Goal: Task Accomplishment & Management: Use online tool/utility

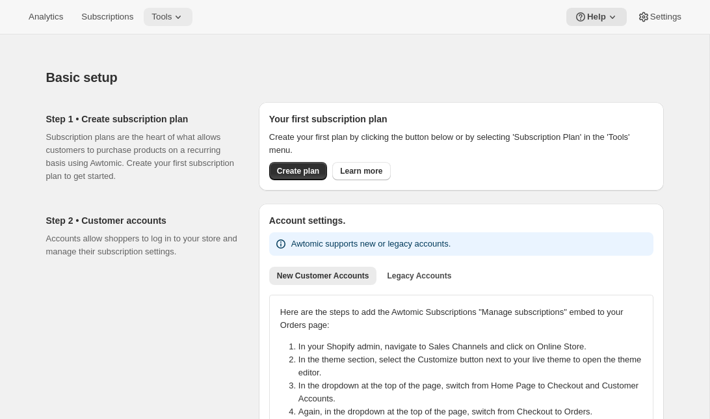
click at [174, 25] on button "Tools" at bounding box center [168, 17] width 49 height 18
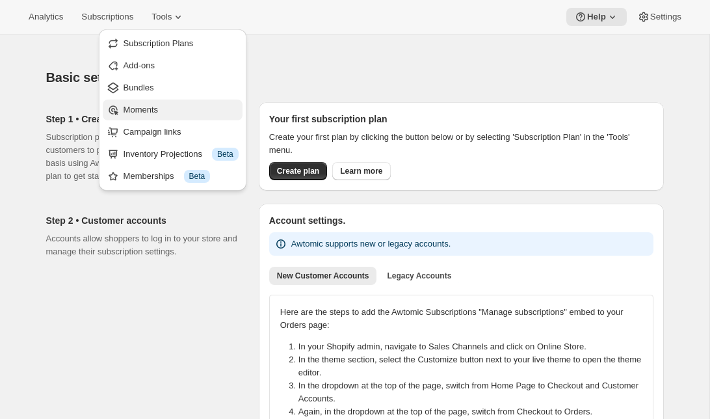
click at [145, 114] on span "Moments" at bounding box center [141, 110] width 34 height 10
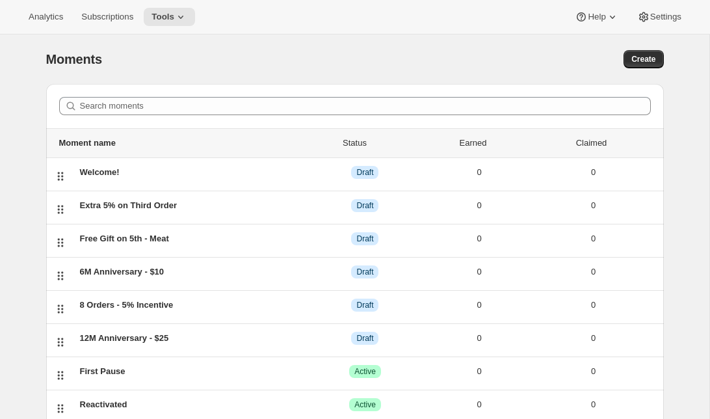
scroll to position [138, 0]
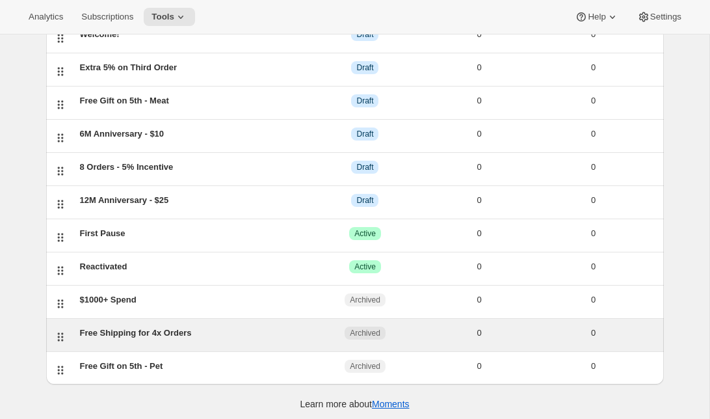
click at [154, 339] on div "Free Shipping for 4x Orders ARCHIVED Archived 0 0" at bounding box center [365, 334] width 581 height 17
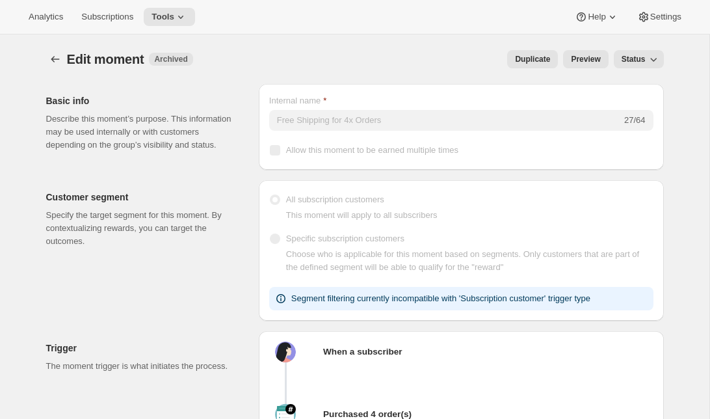
click at [641, 62] on span "Status" at bounding box center [634, 59] width 24 height 10
click at [638, 77] on button "Draft" at bounding box center [632, 85] width 31 height 21
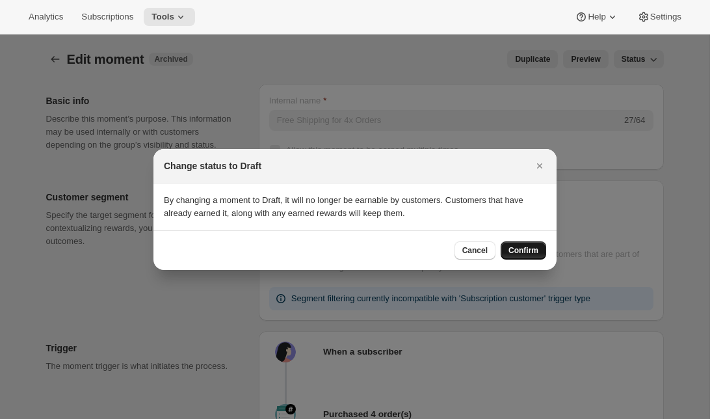
click at [518, 252] on span "Confirm" at bounding box center [524, 250] width 30 height 10
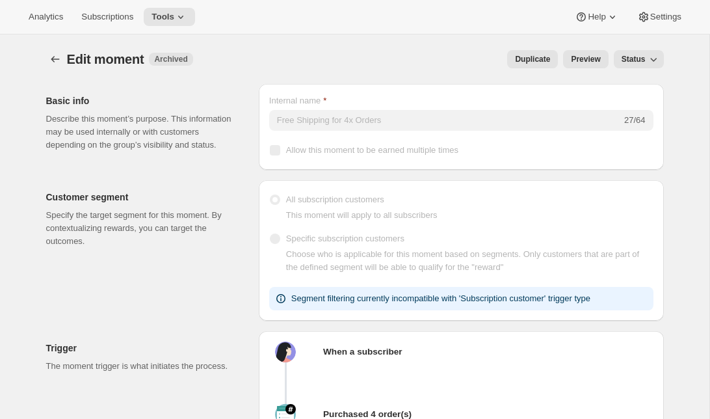
click at [640, 64] on button "Status" at bounding box center [639, 59] width 50 height 18
click at [78, 43] on div "Edit moment. This page is ready Edit moment New Archived Duplicate Preview Stat…" at bounding box center [355, 58] width 618 height 49
click at [49, 51] on button "Create moment" at bounding box center [55, 59] width 18 height 18
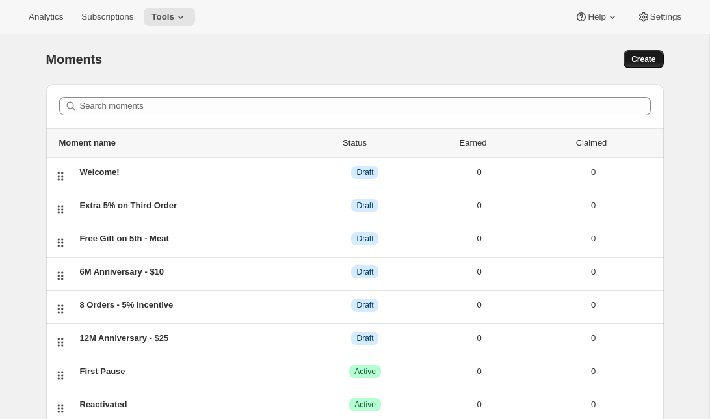
click at [639, 57] on span "Create" at bounding box center [644, 59] width 24 height 10
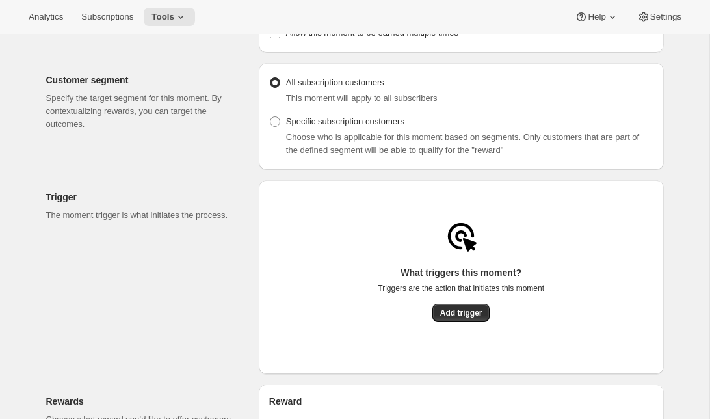
scroll to position [109, 0]
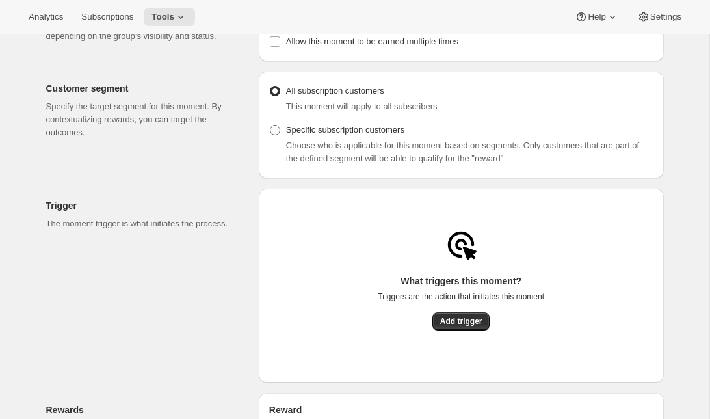
click at [332, 135] on span "Specific subscription customers" at bounding box center [345, 130] width 118 height 10
click at [271, 126] on input "Specific subscription customers" at bounding box center [270, 125] width 1 height 1
radio input "true"
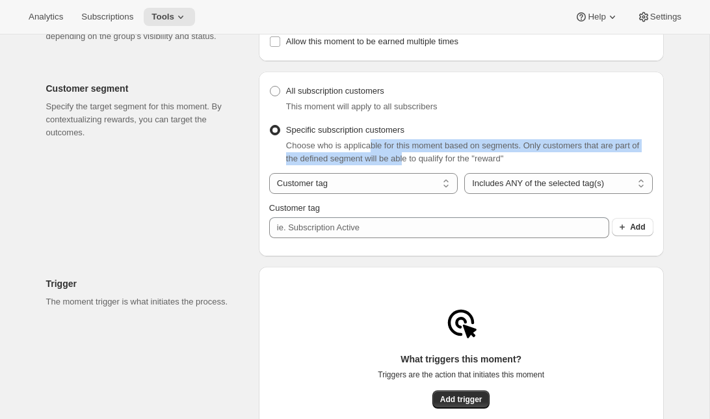
drag, startPoint x: 376, startPoint y: 153, endPoint x: 423, endPoint y: 159, distance: 47.3
click at [423, 159] on span "Choose who is applicable for this moment based on segments. Only customers that…" at bounding box center [462, 151] width 353 height 23
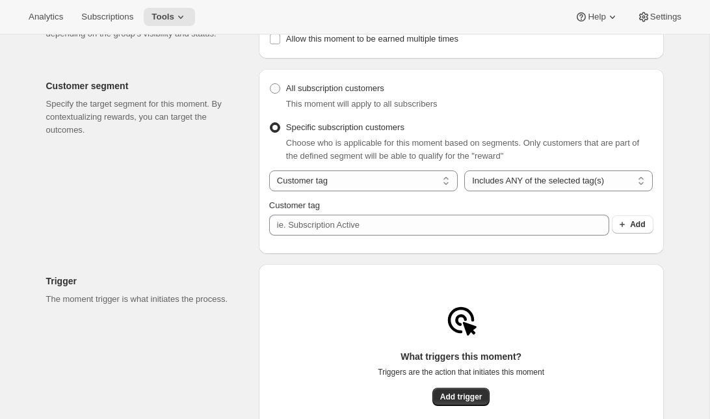
scroll to position [112, 0]
click at [387, 184] on select "Customer tag Subscription" at bounding box center [363, 180] width 189 height 21
click at [269, 174] on select "Customer tag Subscription" at bounding box center [363, 180] width 189 height 21
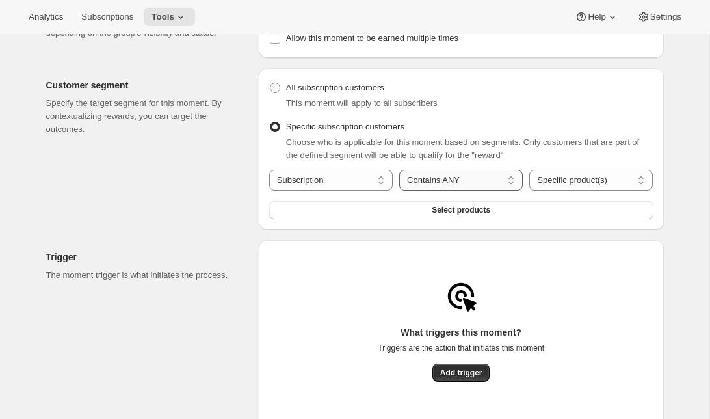
click at [444, 184] on select "Contains ANY Contains ALL Contains ONLY Does not contain ANY" at bounding box center [461, 180] width 124 height 21
click at [399, 174] on select "Contains ANY Contains ALL Contains ONLY Does not contain ANY" at bounding box center [461, 180] width 124 height 21
click at [550, 185] on select "Specific product(s) Specific variant(s)" at bounding box center [591, 180] width 124 height 21
click at [358, 183] on select "Customer tag Subscription" at bounding box center [331, 180] width 124 height 21
select select "tag"
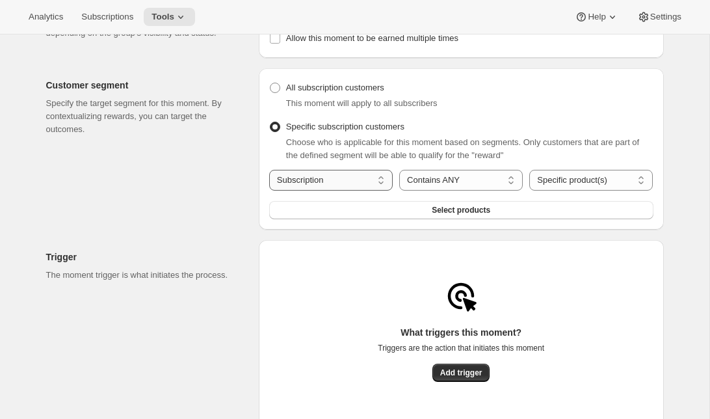
click at [269, 174] on select "Customer tag Subscription" at bounding box center [331, 180] width 124 height 21
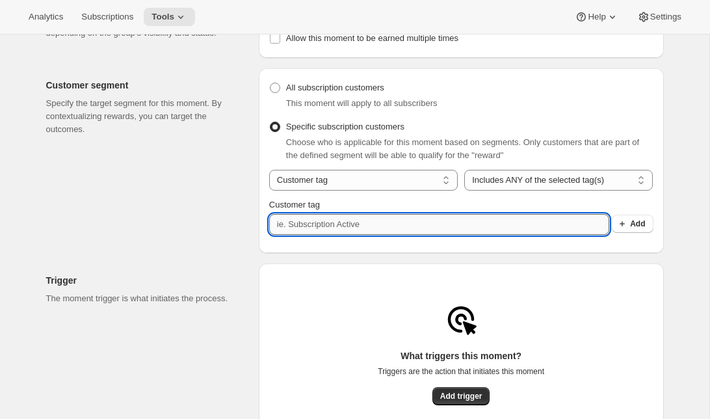
click at [377, 235] on input "Customer tag" at bounding box center [439, 224] width 340 height 21
click at [632, 229] on span "Add" at bounding box center [637, 224] width 15 height 10
click at [381, 225] on input "Customer tag" at bounding box center [439, 224] width 340 height 21
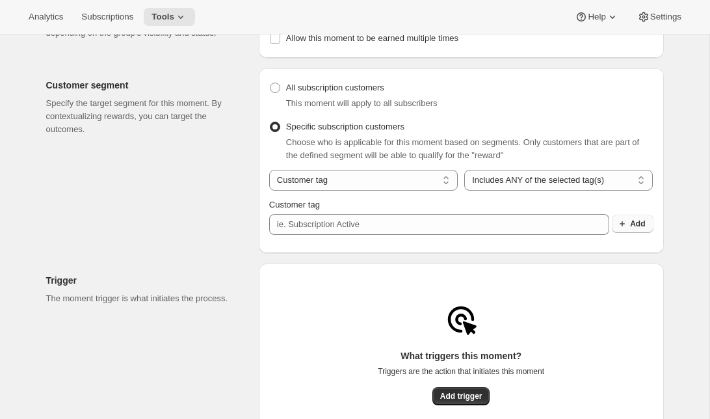
click at [635, 229] on span "Add" at bounding box center [637, 224] width 15 height 10
click at [406, 155] on span "Choose who is applicable for this moment based on segments. Only customers that…" at bounding box center [462, 148] width 353 height 23
click at [603, 154] on div "Choose who is applicable for this moment based on segments. Only customers that…" at bounding box center [469, 149] width 367 height 26
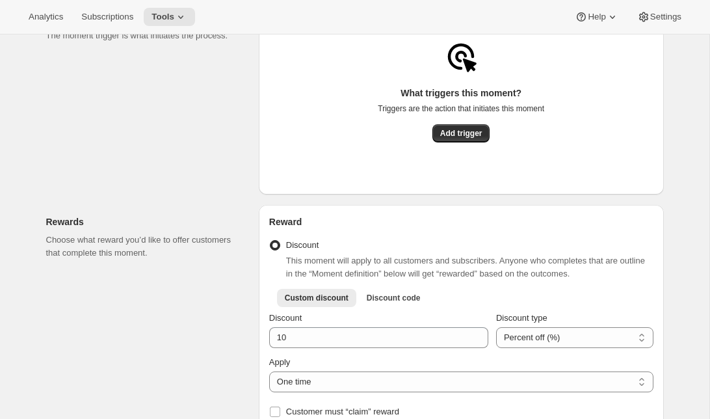
scroll to position [393, 0]
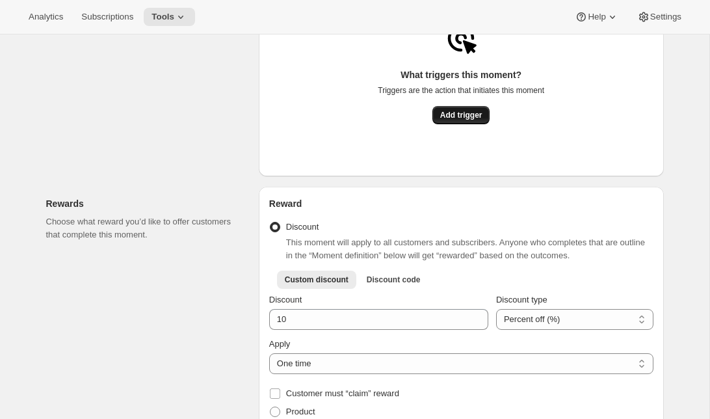
click at [459, 119] on span "Add trigger" at bounding box center [461, 115] width 42 height 10
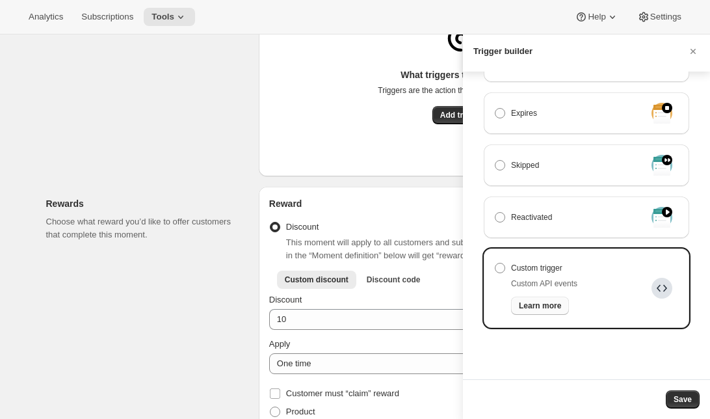
scroll to position [0, 0]
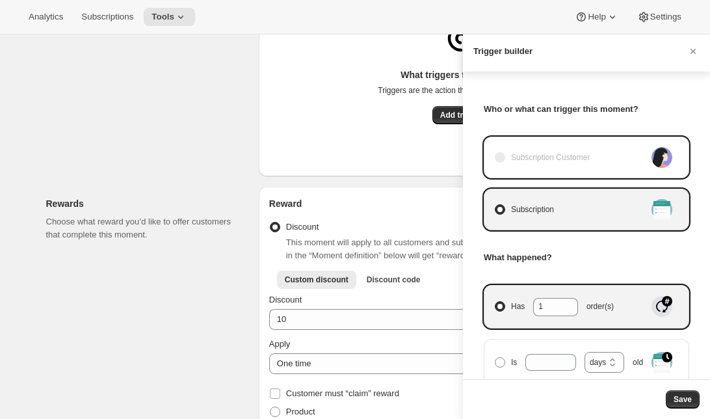
click at [611, 144] on div "Subscription Customer" at bounding box center [587, 158] width 206 height 42
click at [590, 155] on span "Subscription Customer" at bounding box center [550, 157] width 79 height 13
click at [690, 46] on icon "Cancel" at bounding box center [693, 51] width 13 height 13
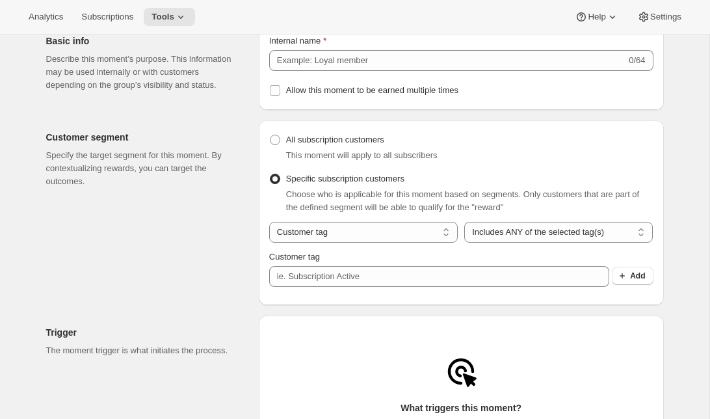
scroll to position [62, 0]
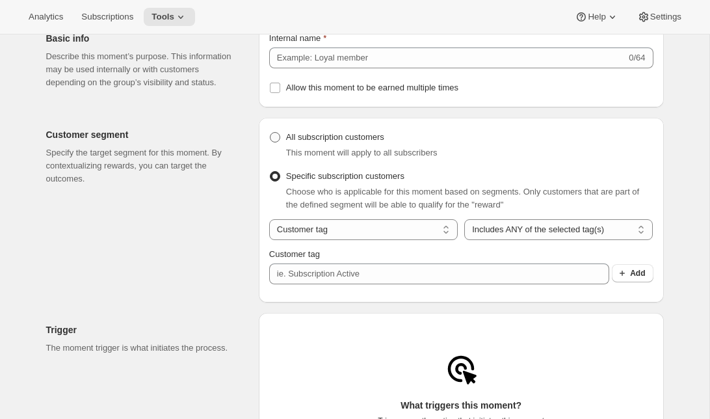
click at [338, 142] on span "All subscription customers" at bounding box center [335, 137] width 98 height 10
click at [271, 133] on input "All subscription customers" at bounding box center [270, 132] width 1 height 1
radio input "true"
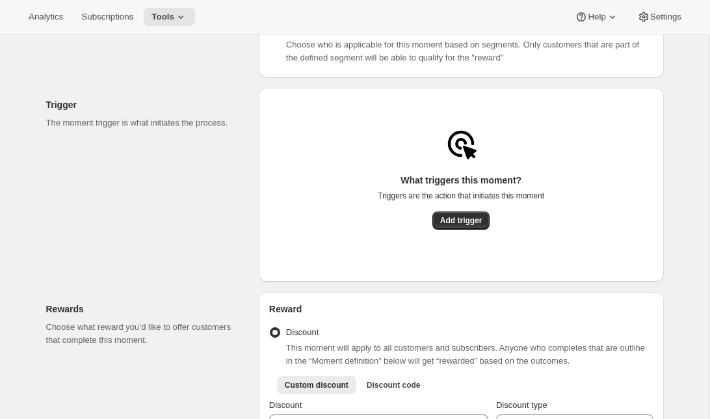
scroll to position [252, 0]
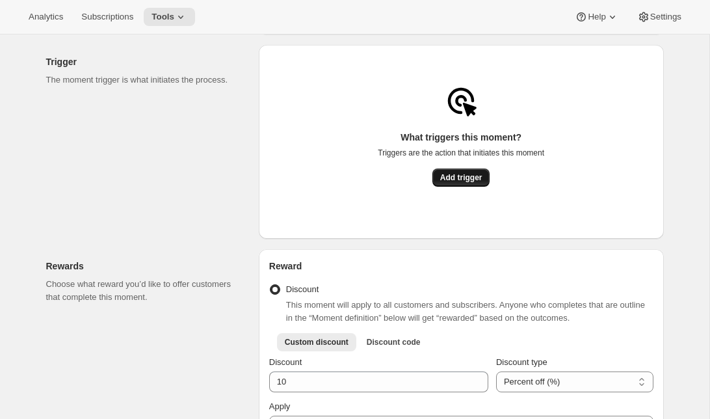
click at [447, 183] on span "Add trigger" at bounding box center [461, 177] width 42 height 10
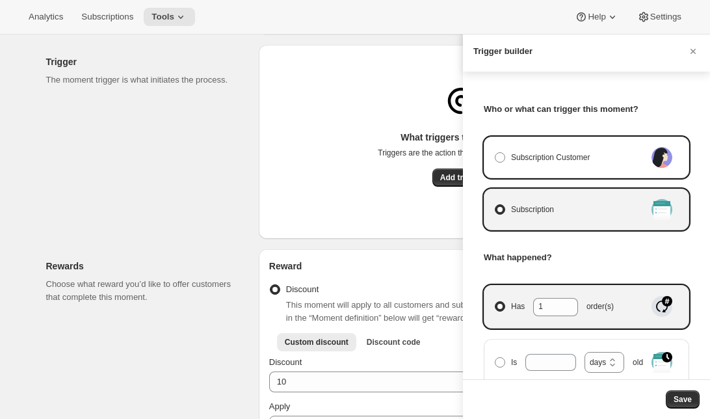
click at [544, 170] on div "Subscription Customer" at bounding box center [587, 158] width 206 height 42
click at [516, 160] on span "Subscription Customer" at bounding box center [550, 157] width 79 height 13
click at [496, 153] on input "Subscription Customer" at bounding box center [495, 152] width 1 height 1
radio input "true"
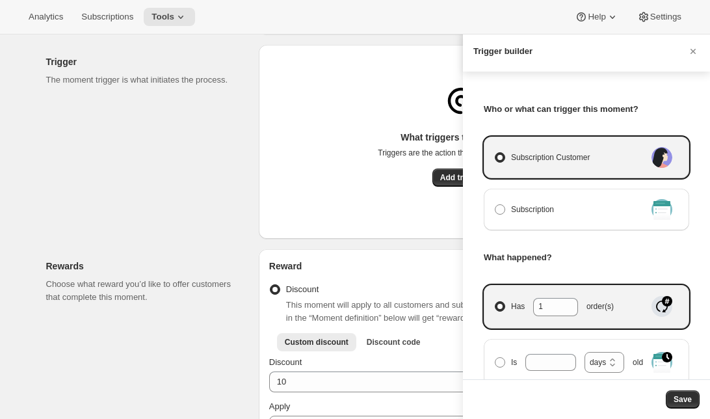
select select "days"
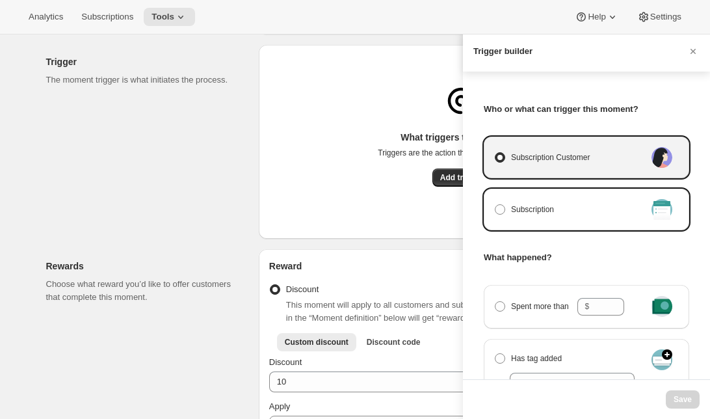
click at [587, 200] on div "Subscription" at bounding box center [586, 209] width 185 height 21
click at [505, 211] on span "Manage moment triggers" at bounding box center [500, 209] width 10 height 10
click at [496, 205] on input "Subscription" at bounding box center [495, 204] width 1 height 1
radio input "true"
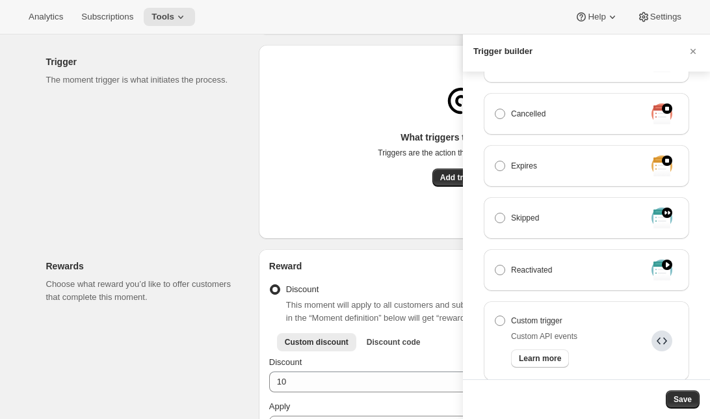
scroll to position [408, 0]
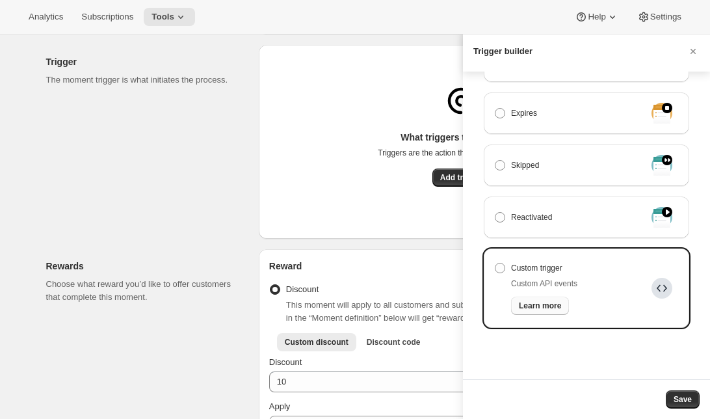
click at [544, 306] on span "Learn more" at bounding box center [540, 305] width 42 height 10
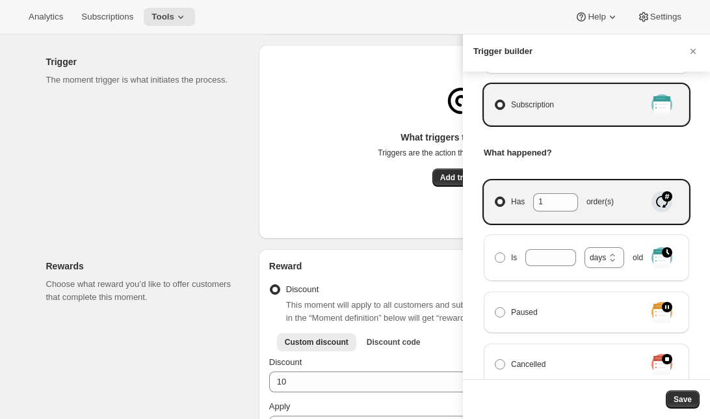
scroll to position [0, 0]
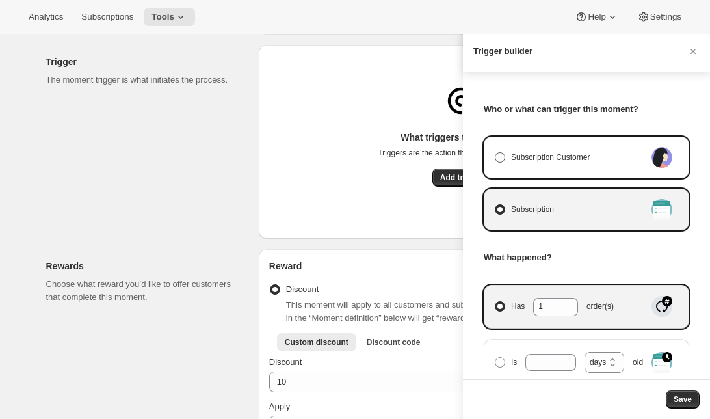
click at [568, 157] on span "Subscription Customer" at bounding box center [550, 157] width 79 height 13
click at [496, 153] on input "Subscription Customer" at bounding box center [495, 152] width 1 height 1
radio input "true"
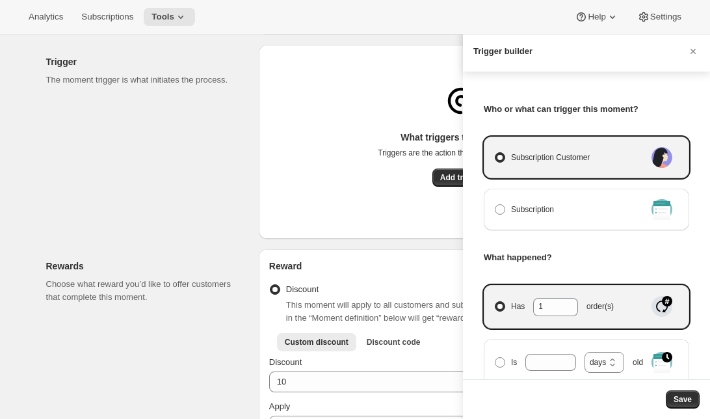
select select "days"
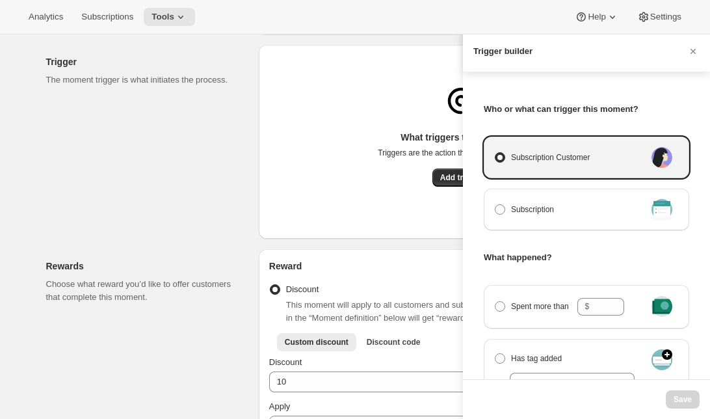
click at [689, 43] on div "Trigger builder" at bounding box center [586, 51] width 247 height 40
click at [691, 53] on icon "Cancel" at bounding box center [693, 51] width 5 height 5
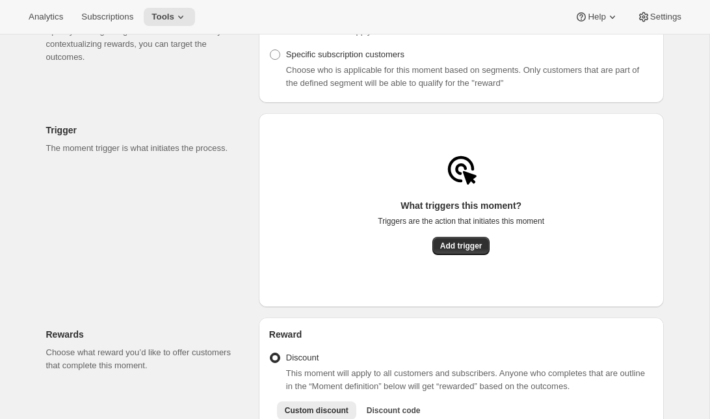
scroll to position [186, 0]
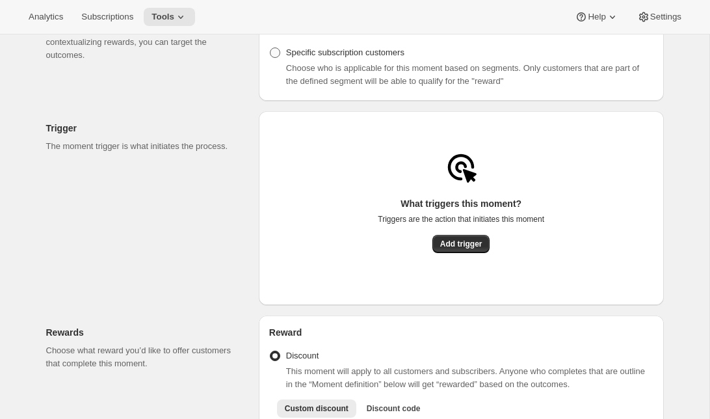
click at [323, 57] on span "Specific subscription customers" at bounding box center [345, 52] width 118 height 10
click at [271, 48] on input "Specific subscription customers" at bounding box center [270, 47] width 1 height 1
radio input "true"
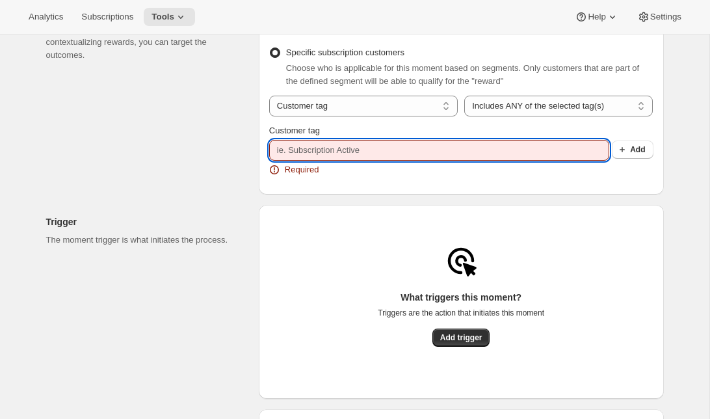
click at [334, 152] on input "Customer tag" at bounding box center [439, 150] width 340 height 21
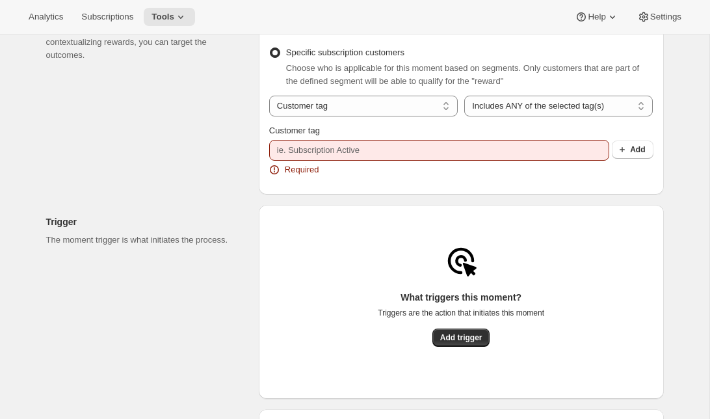
click at [313, 135] on span "Customer tag" at bounding box center [294, 131] width 51 height 10
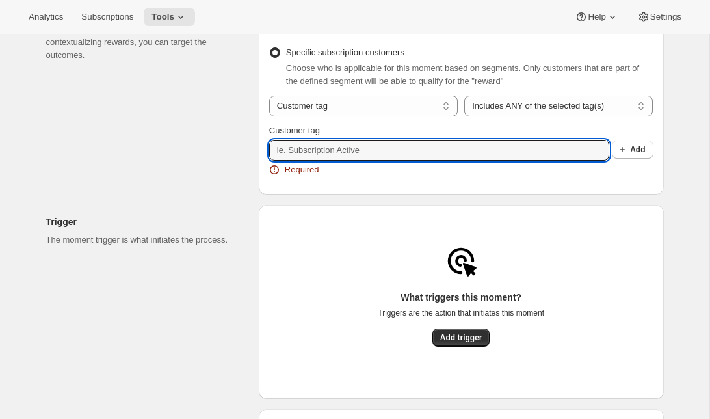
click at [313, 140] on input "Customer tag" at bounding box center [439, 150] width 340 height 21
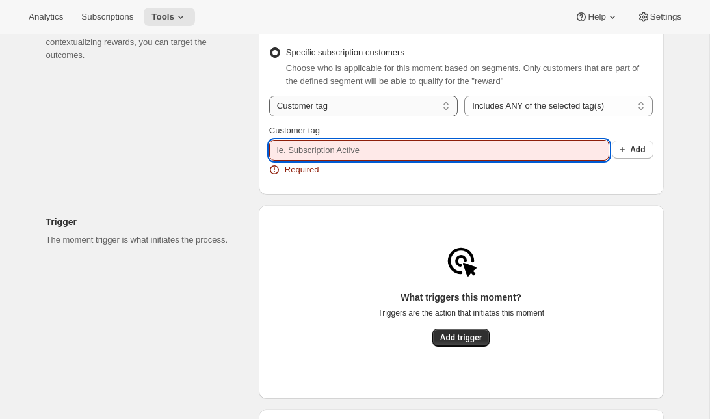
click at [321, 111] on select "Customer tag Subscription" at bounding box center [363, 106] width 189 height 21
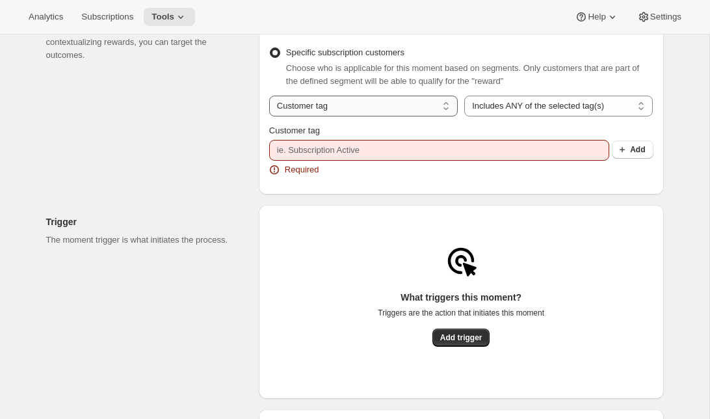
click at [269, 100] on select "Customer tag Subscription" at bounding box center [363, 106] width 189 height 21
click at [630, 153] on span "Add" at bounding box center [637, 149] width 15 height 10
click at [536, 183] on div "Customer tag Subscription Customer tag Includes ANY of the selected tag(s) Incl…" at bounding box center [461, 140] width 384 height 88
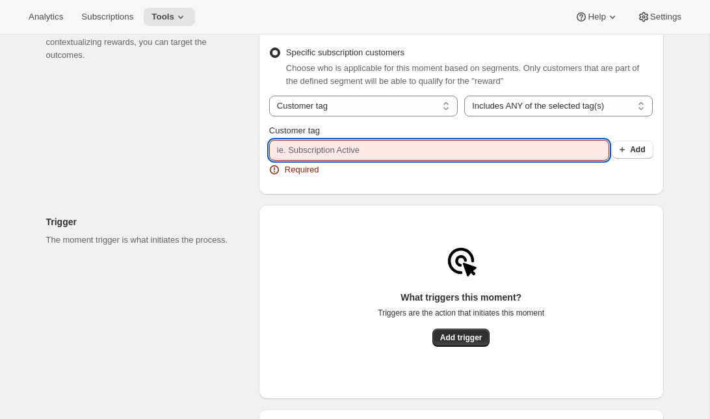
click at [496, 161] on input "Customer tag" at bounding box center [439, 150] width 340 height 21
click at [461, 151] on input "Customer tag" at bounding box center [439, 150] width 340 height 21
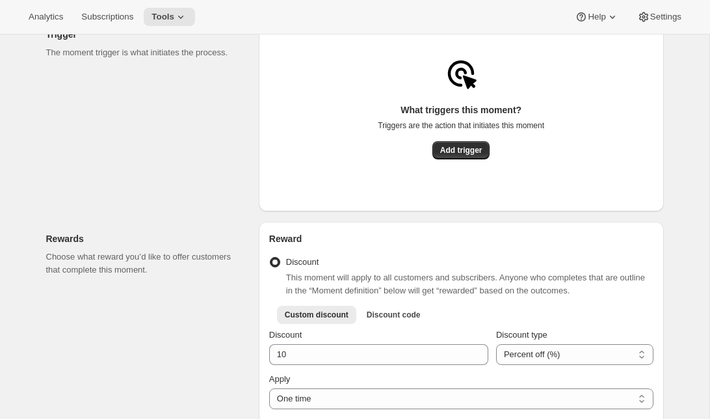
scroll to position [375, 0]
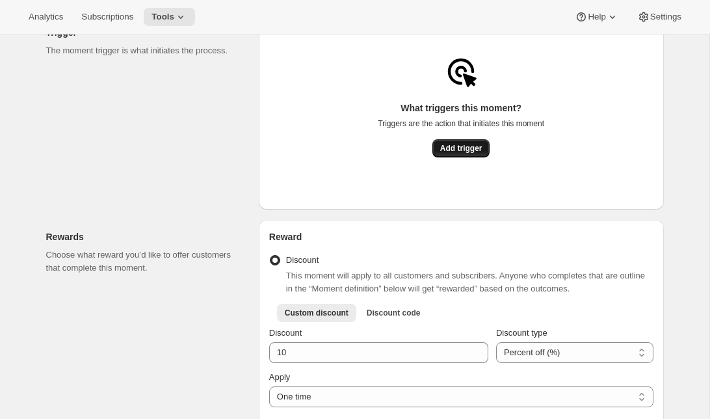
click at [467, 152] on span "Add trigger" at bounding box center [461, 148] width 42 height 10
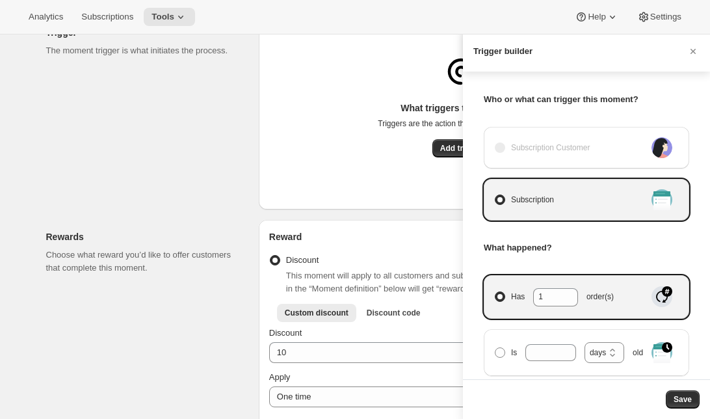
scroll to position [0, 0]
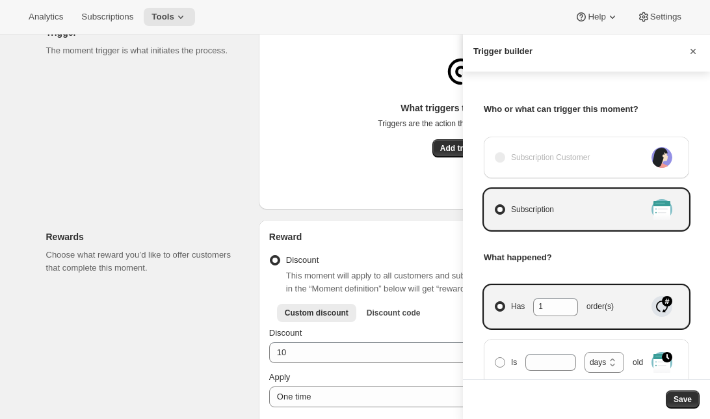
click at [695, 51] on icon "Cancel" at bounding box center [693, 51] width 13 height 13
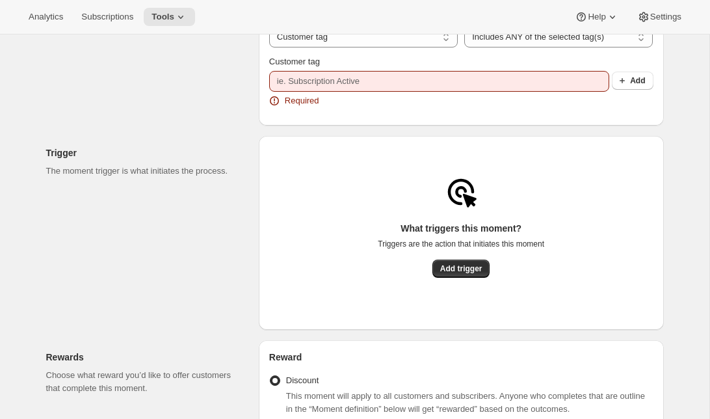
scroll to position [244, 0]
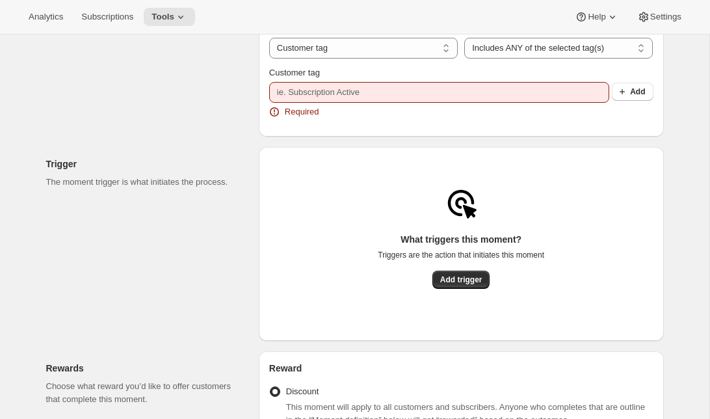
click at [457, 271] on div "What triggers this moment? Triggers are the action that initiates this moment" at bounding box center [461, 252] width 166 height 38
click at [462, 284] on span "Add trigger" at bounding box center [461, 279] width 42 height 10
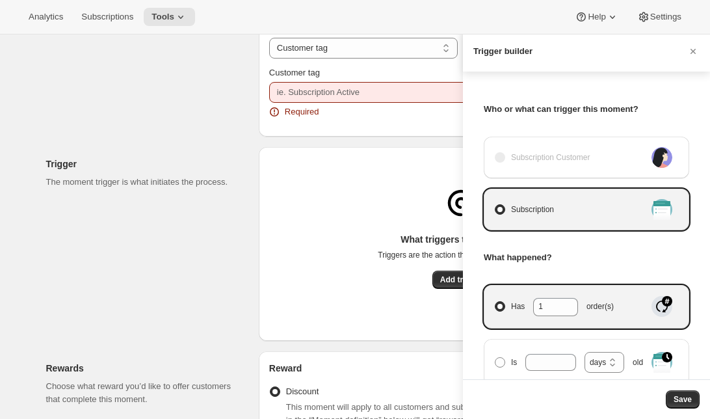
scroll to position [408, 0]
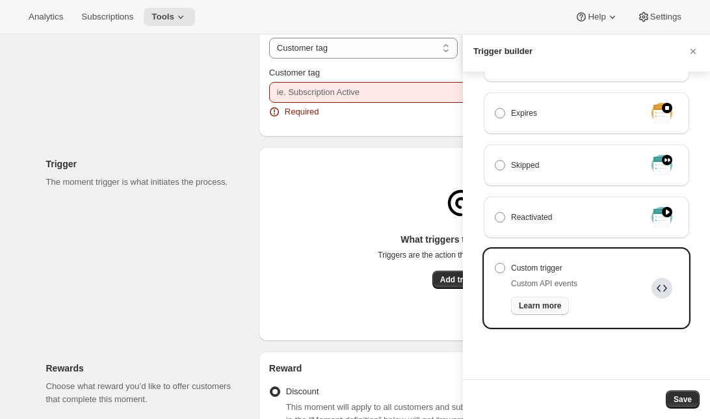
click at [548, 308] on span "Learn more" at bounding box center [540, 305] width 42 height 10
click at [502, 266] on span "Manage moment triggers" at bounding box center [500, 268] width 10 height 10
click at [496, 263] on input "Custom trigger" at bounding box center [495, 263] width 1 height 1
radio input "true"
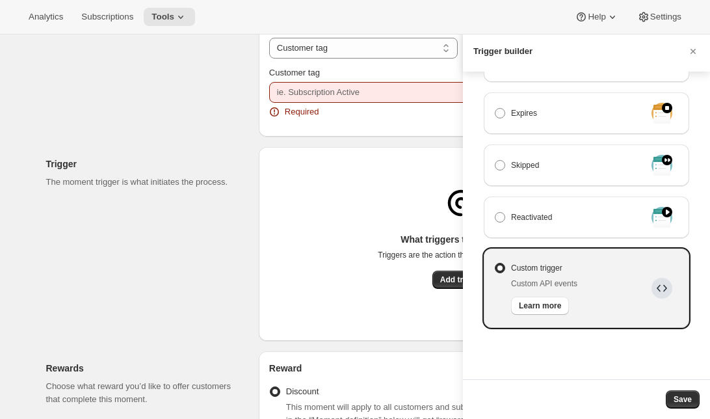
radio input "true"
